Goal: Navigation & Orientation: Find specific page/section

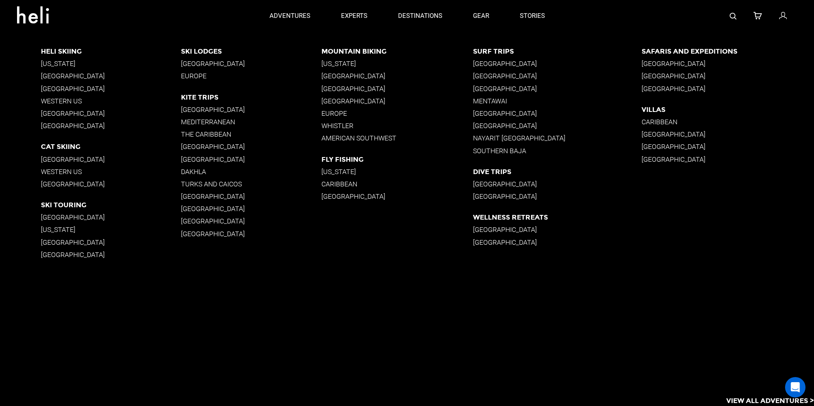
click at [201, 47] on p "Ski Lodges" at bounding box center [251, 51] width 141 height 8
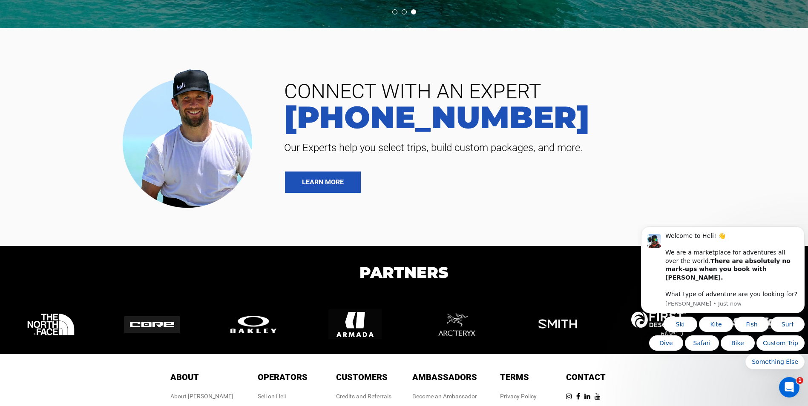
scroll to position [1027, 0]
